Goal: Task Accomplishment & Management: Use online tool/utility

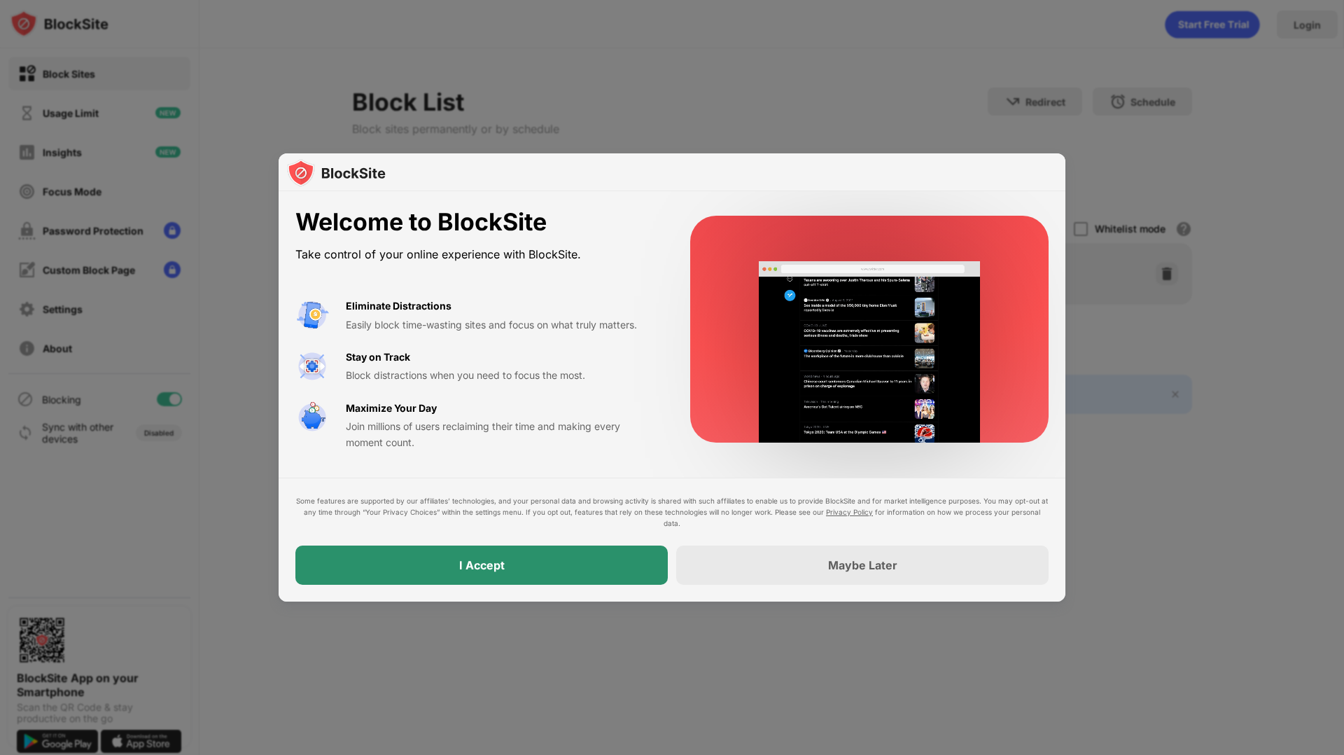
click at [512, 567] on div "I Accept" at bounding box center [482, 564] width 373 height 39
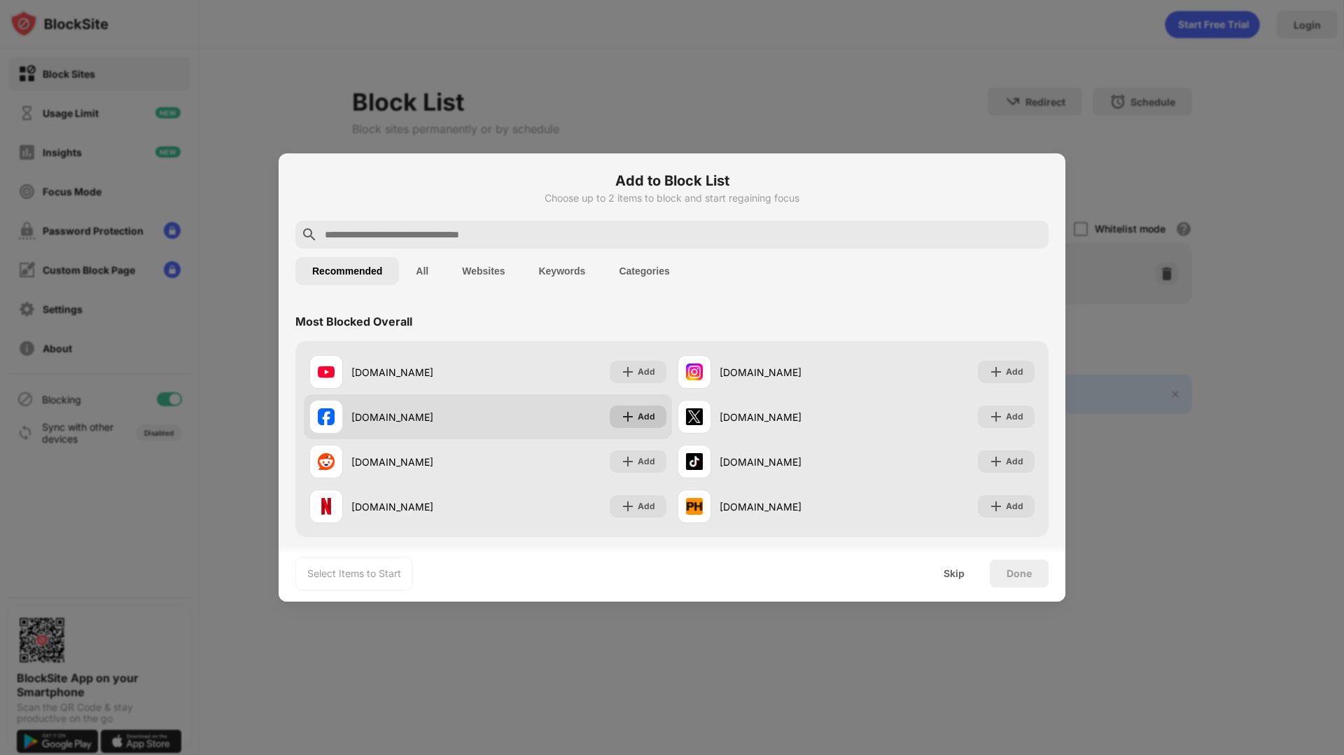
click at [638, 420] on div "Add" at bounding box center [647, 417] width 18 height 14
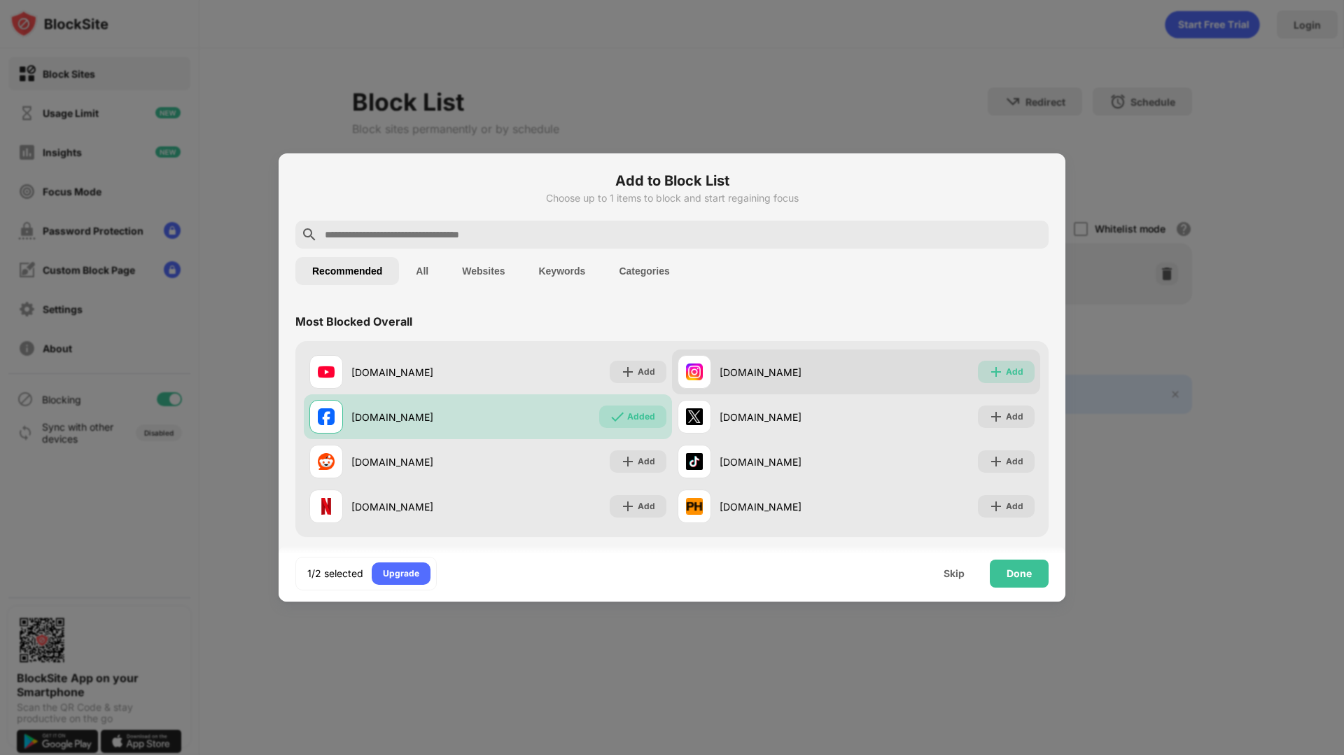
click at [989, 374] on img at bounding box center [996, 372] width 14 height 14
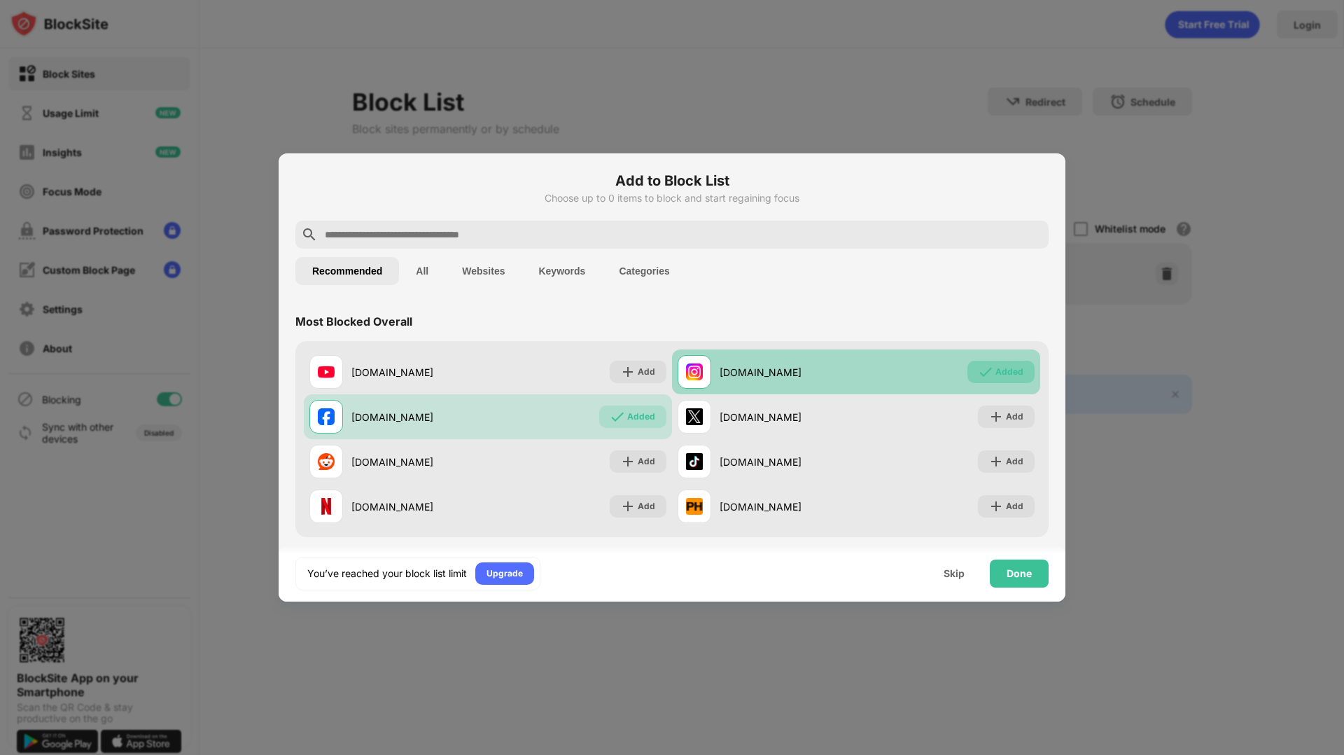
click at [996, 370] on div "Added" at bounding box center [1010, 372] width 28 height 14
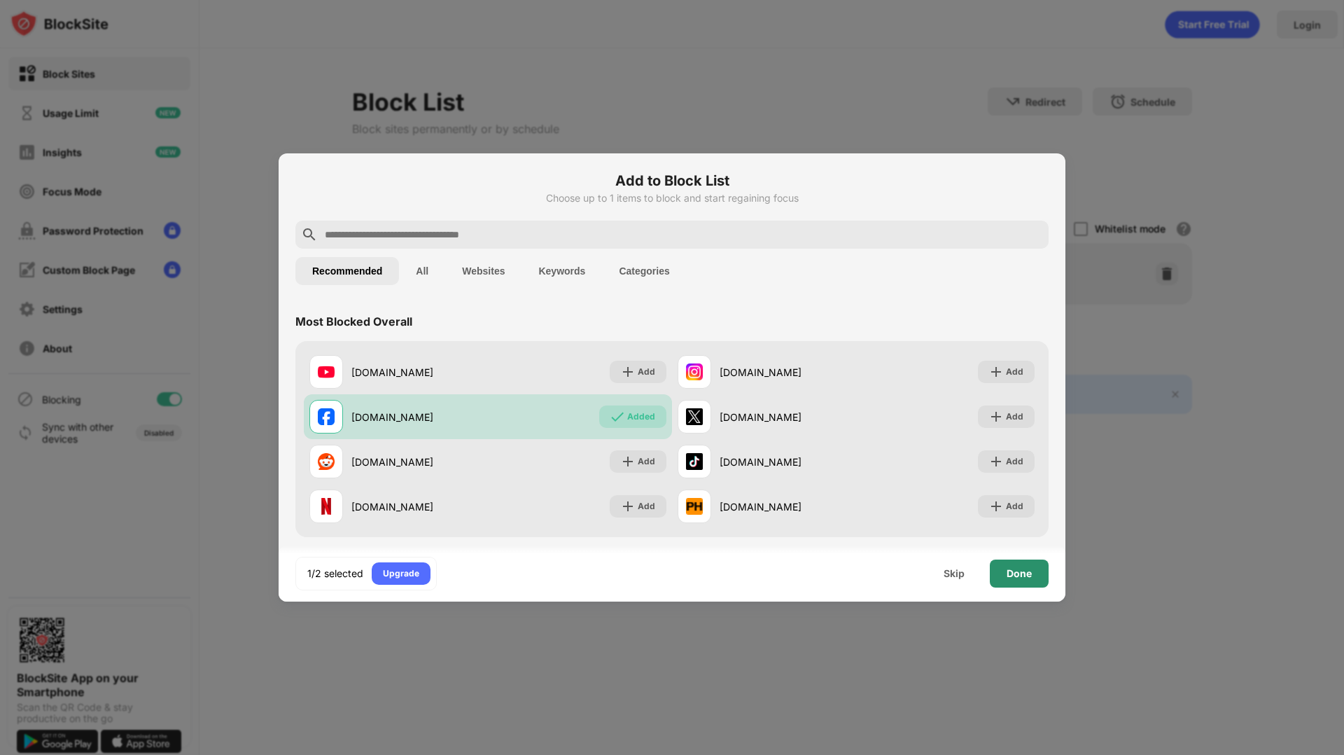
click at [1026, 577] on div "Done" at bounding box center [1019, 573] width 25 height 11
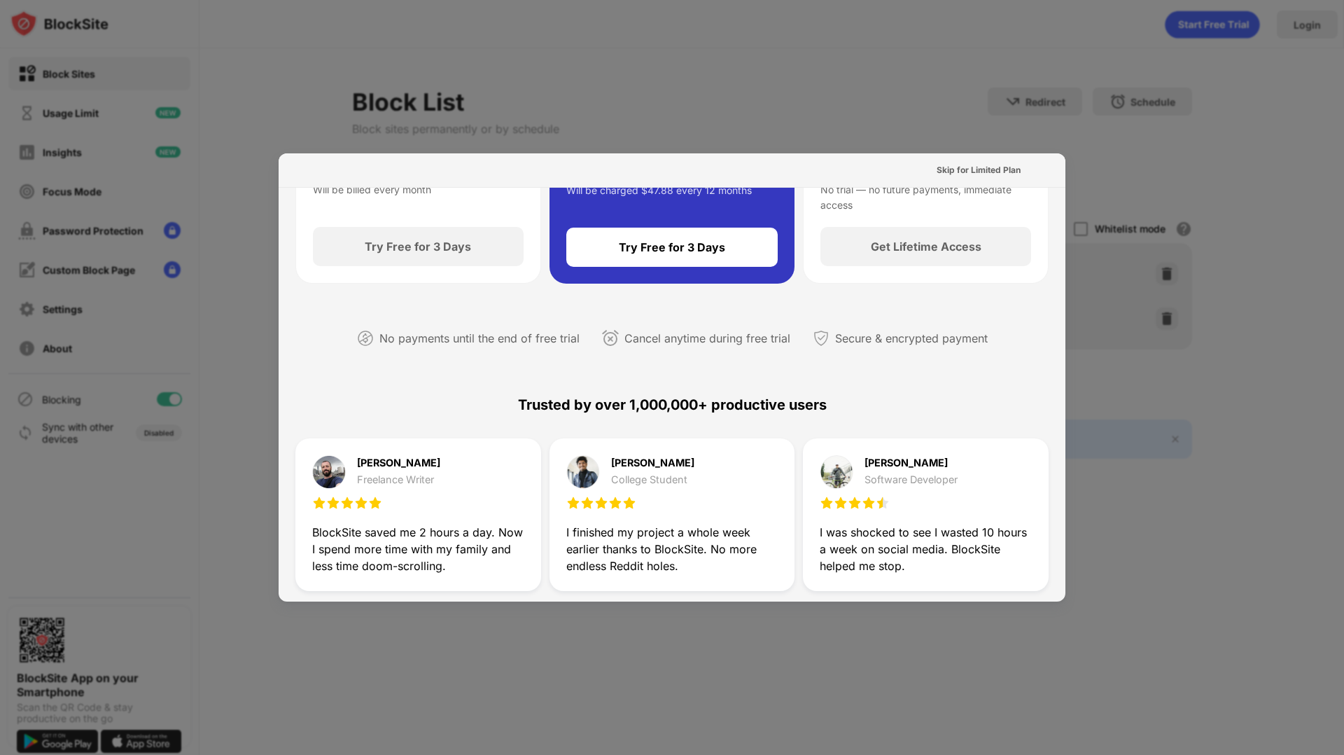
scroll to position [203, 0]
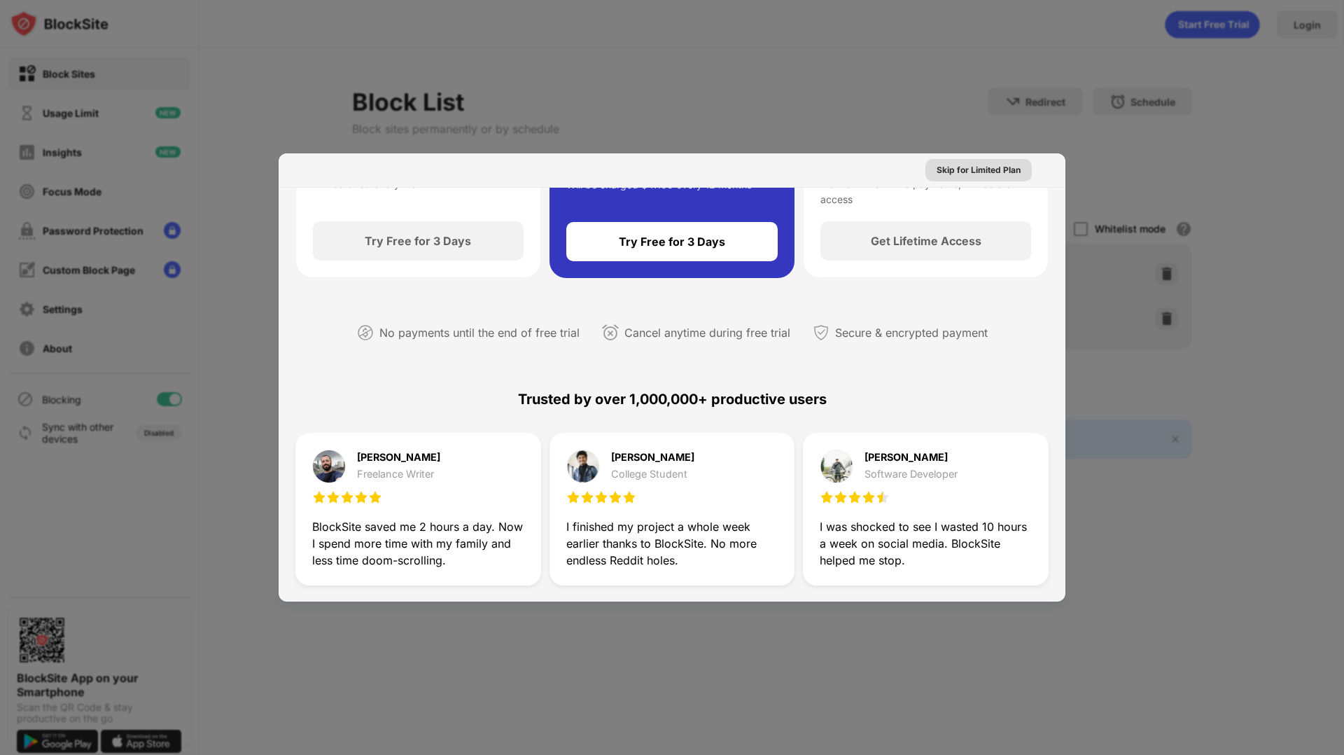
click at [960, 175] on div "Skip for Limited Plan" at bounding box center [979, 170] width 84 height 14
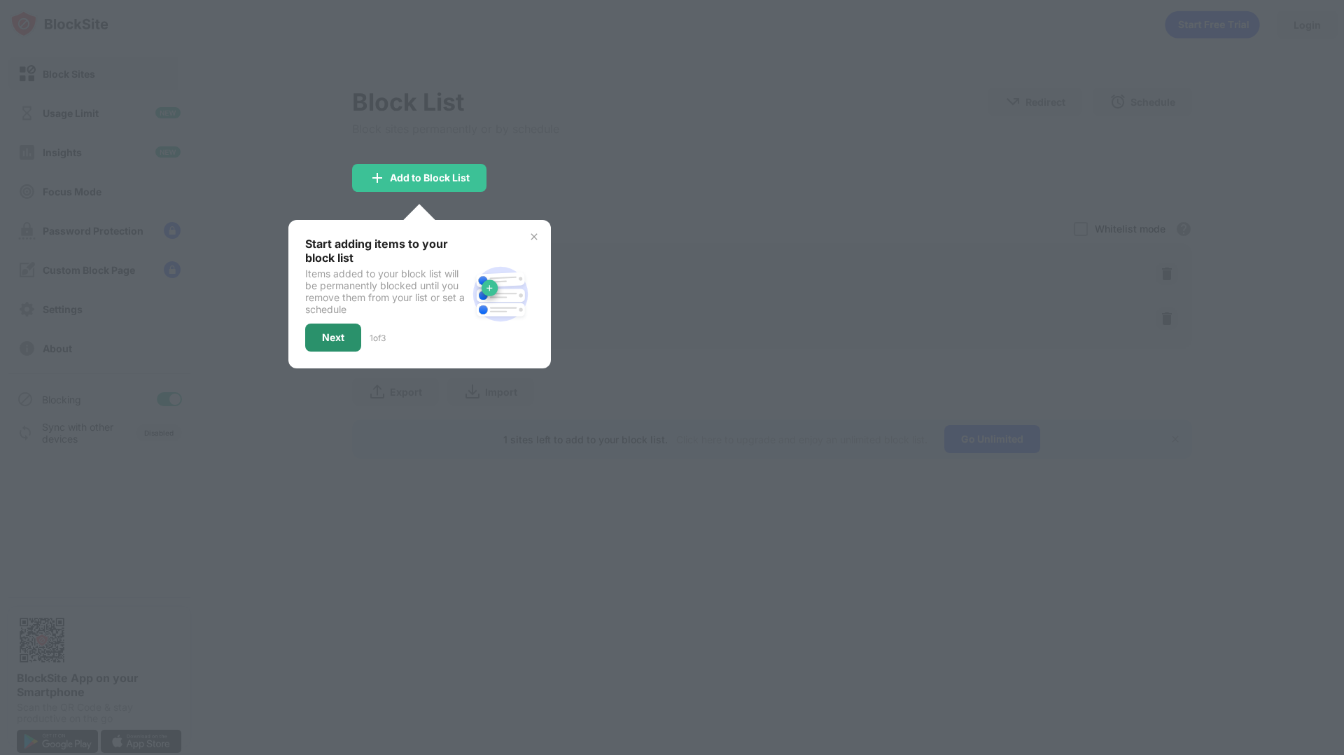
click at [337, 343] on div "Next" at bounding box center [333, 338] width 56 height 28
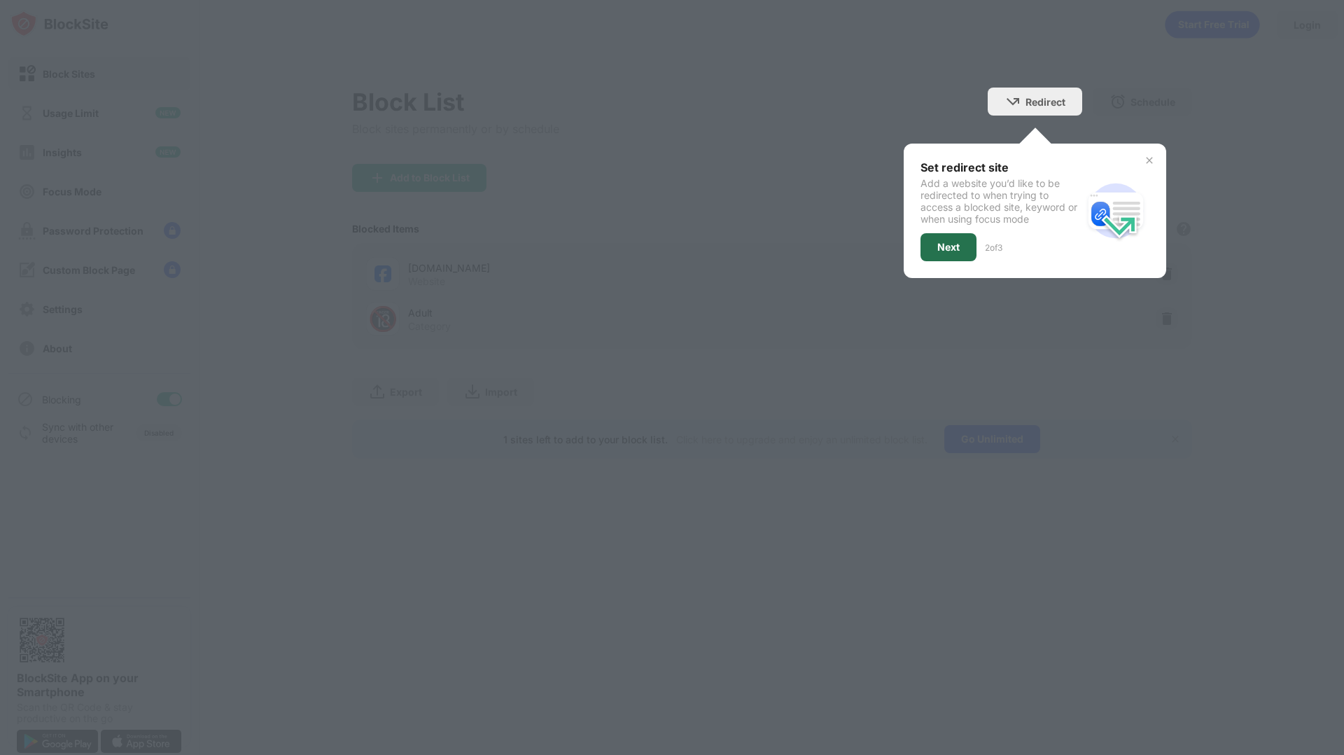
click at [947, 253] on div "Next" at bounding box center [949, 247] width 56 height 28
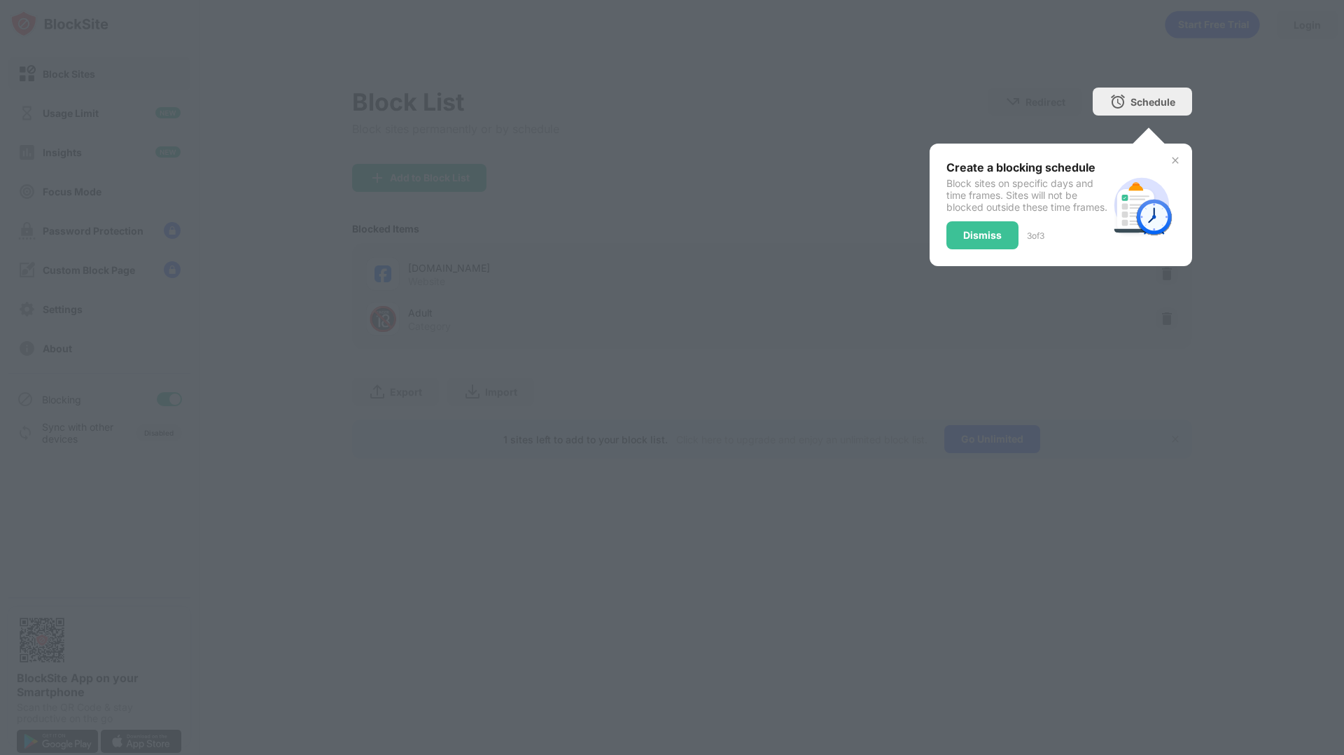
click at [978, 241] on div "Dismiss" at bounding box center [983, 235] width 39 height 11
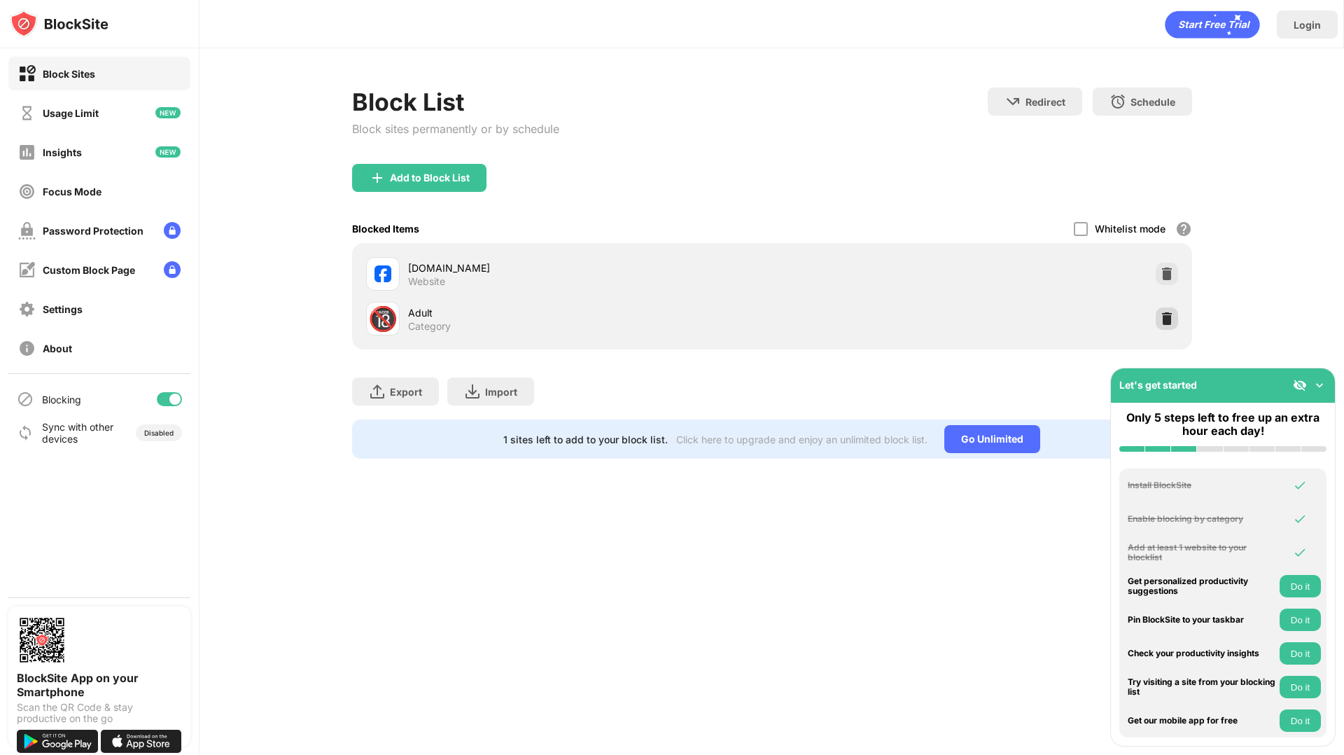
click at [1165, 319] on img at bounding box center [1167, 319] width 14 height 14
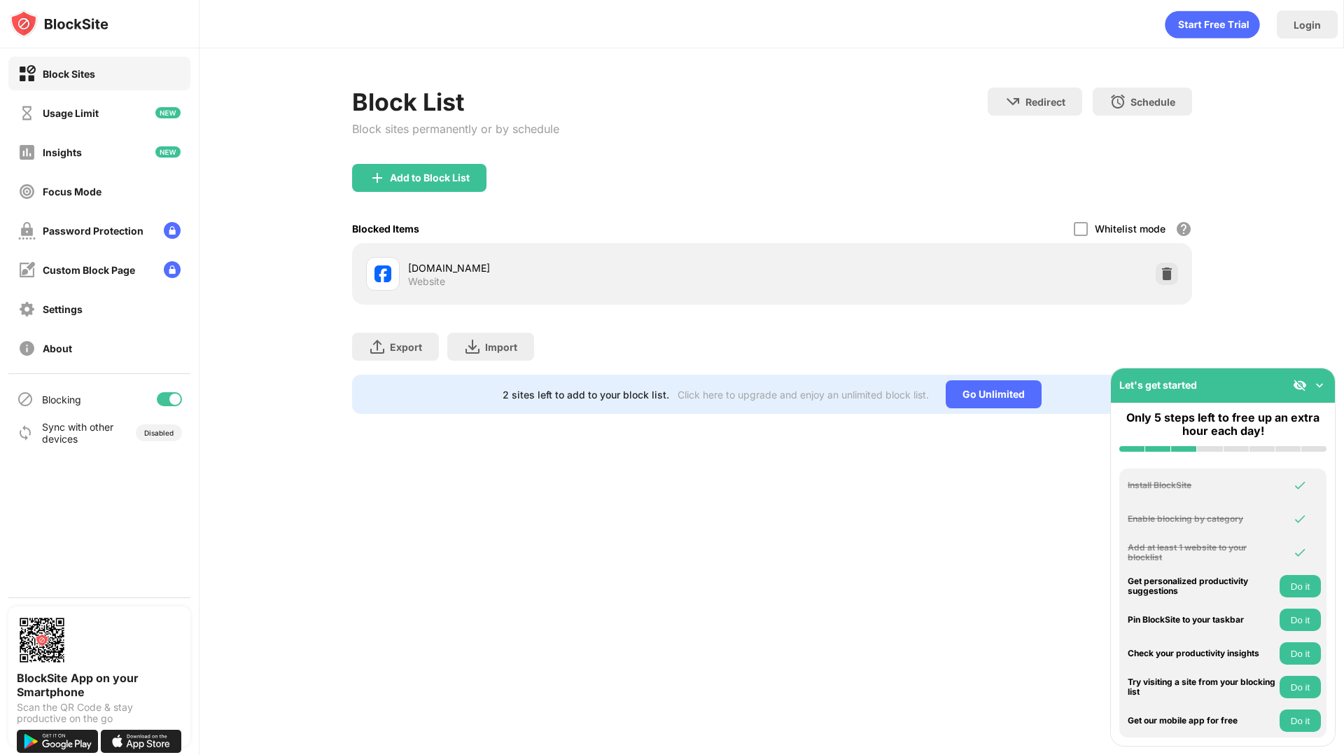
click at [1316, 385] on img at bounding box center [1320, 385] width 14 height 14
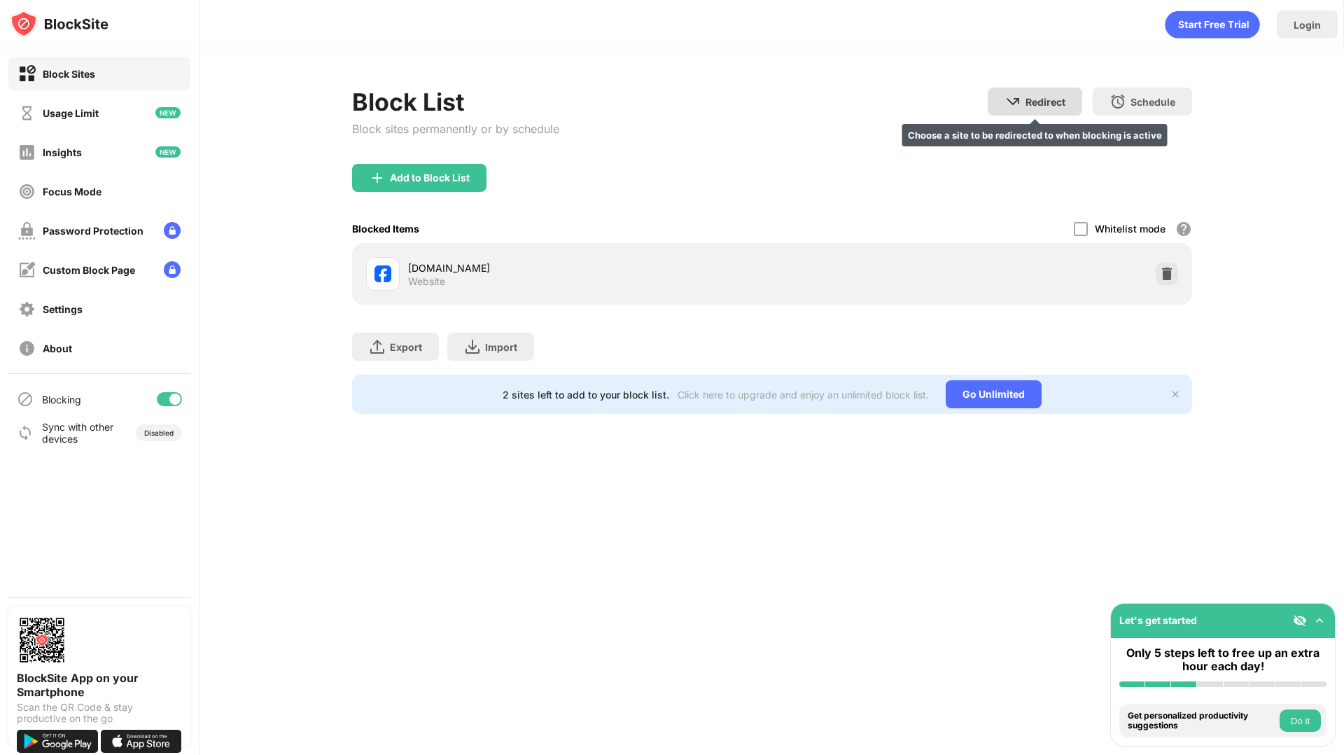
click at [1051, 102] on div "Redirect" at bounding box center [1046, 102] width 40 height 12
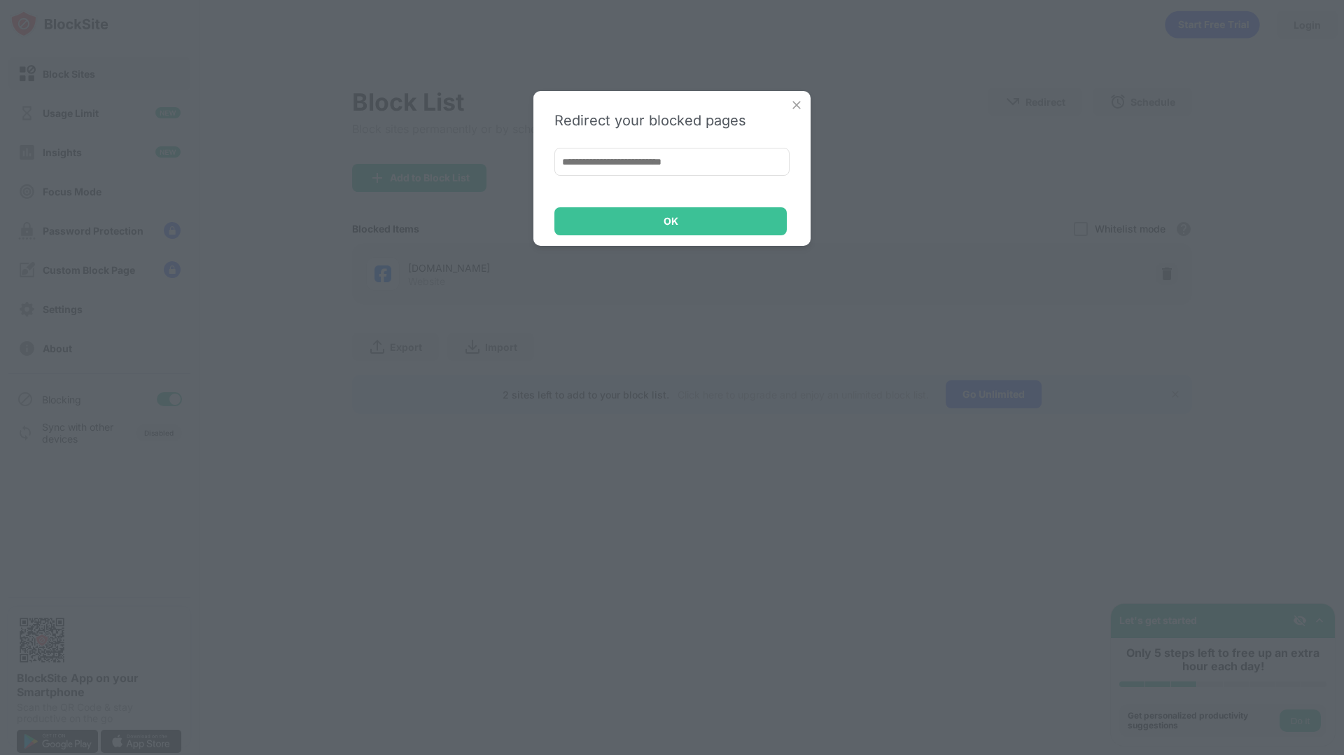
click at [798, 101] on img at bounding box center [797, 105] width 14 height 14
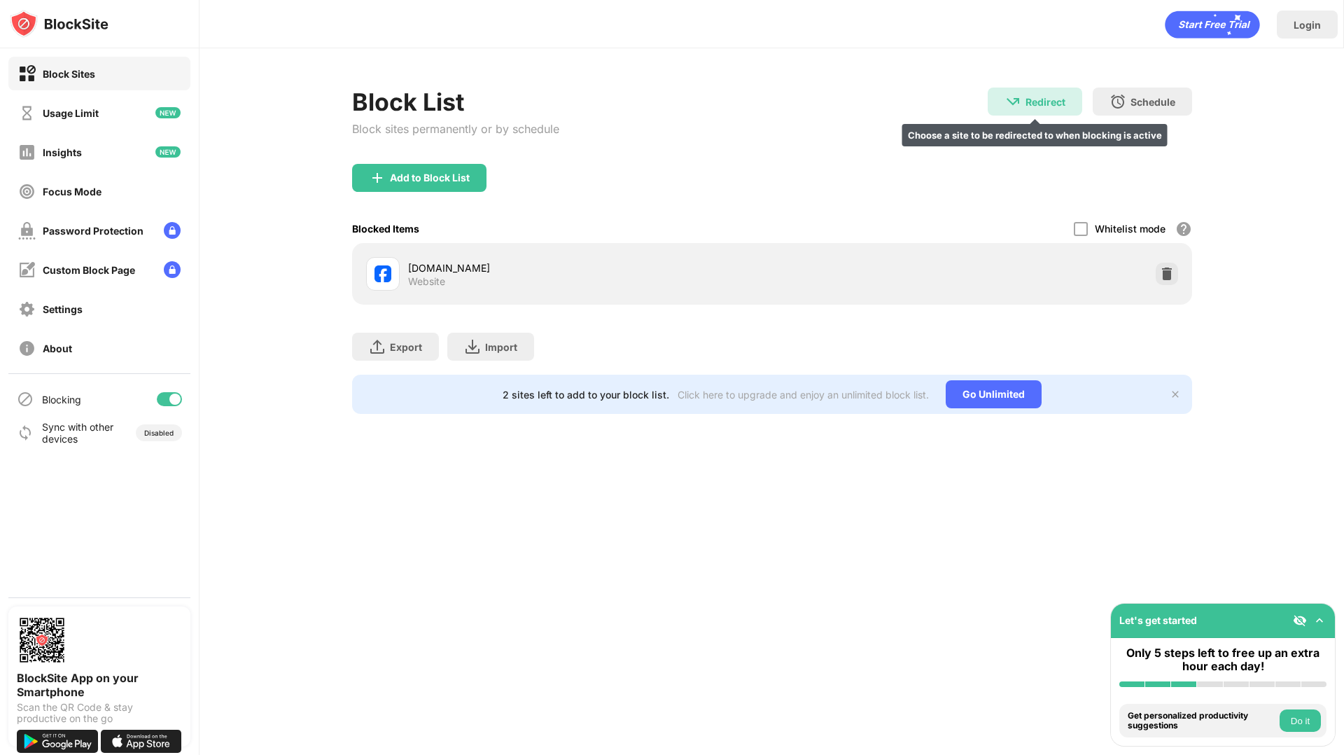
click at [1047, 106] on div "Redirect" at bounding box center [1046, 102] width 40 height 12
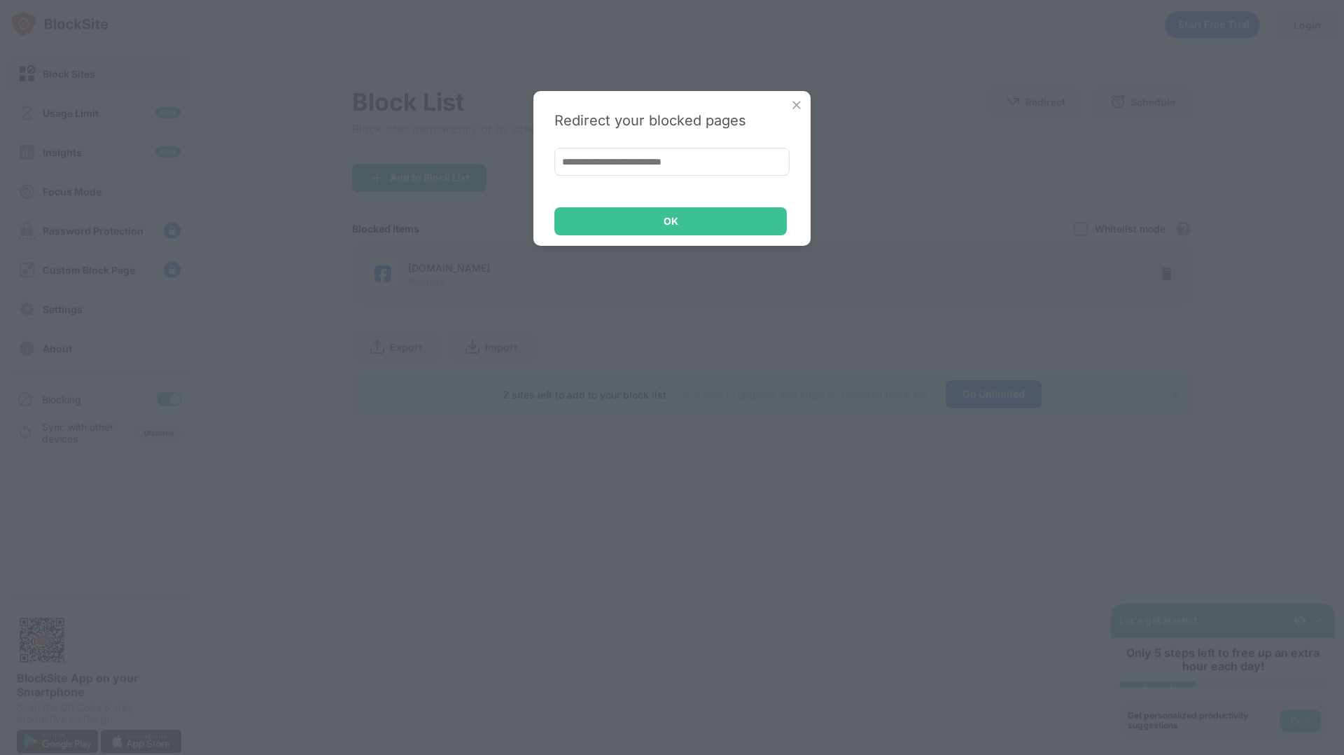
click at [589, 153] on input at bounding box center [672, 162] width 235 height 28
paste input "**********"
type input "**********"
click at [681, 221] on div "OK" at bounding box center [671, 221] width 232 height 28
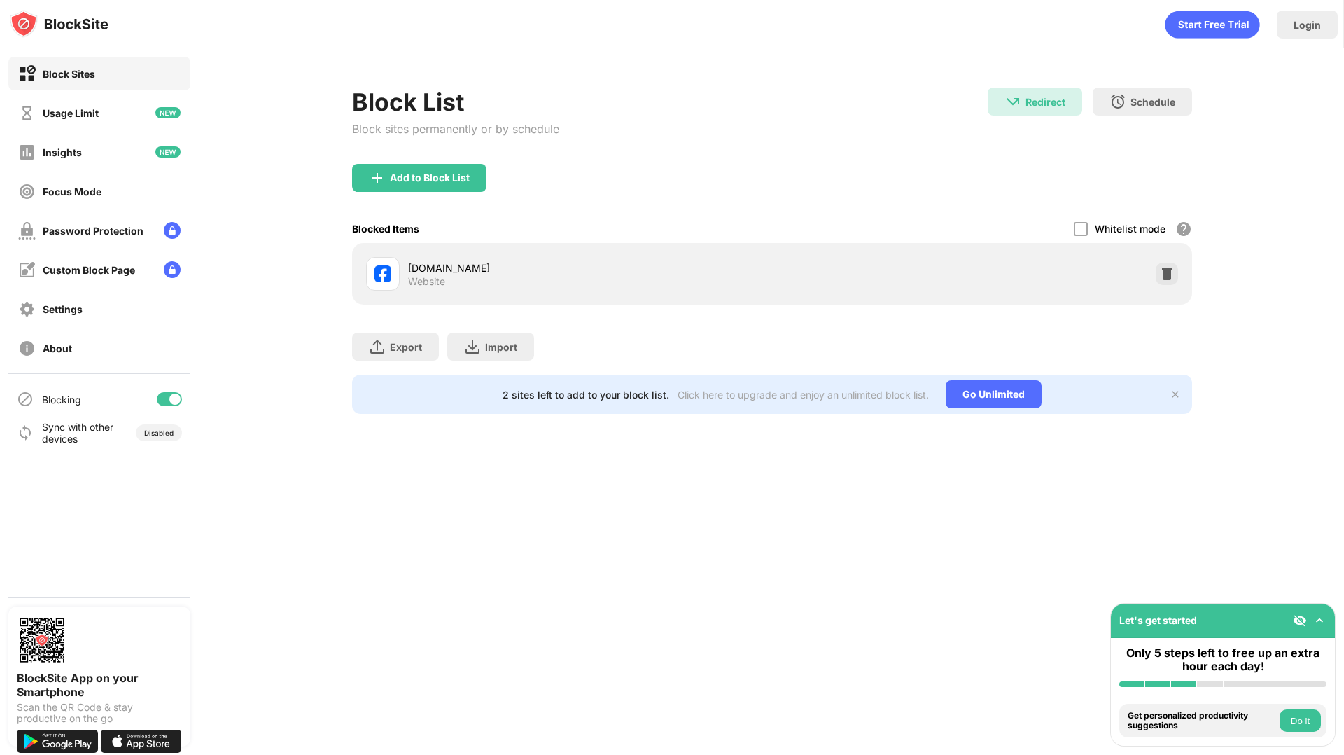
click at [725, 174] on div "Add to Block List" at bounding box center [772, 189] width 840 height 50
